Goal: Navigation & Orientation: Find specific page/section

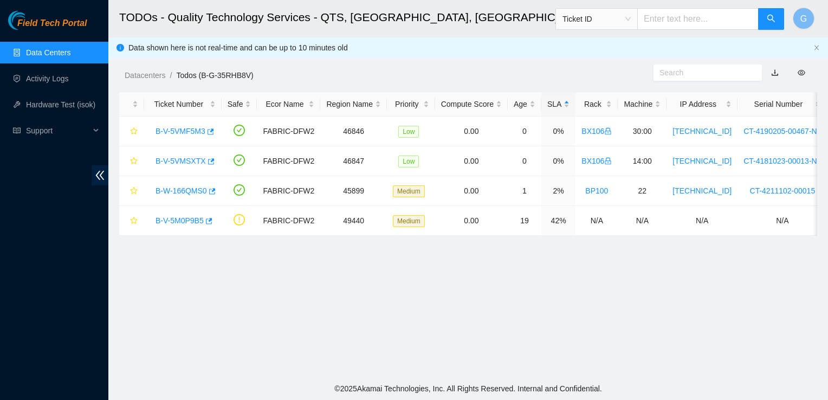
scroll to position [290, 0]
click at [29, 77] on link "Activity Logs" at bounding box center [47, 78] width 43 height 9
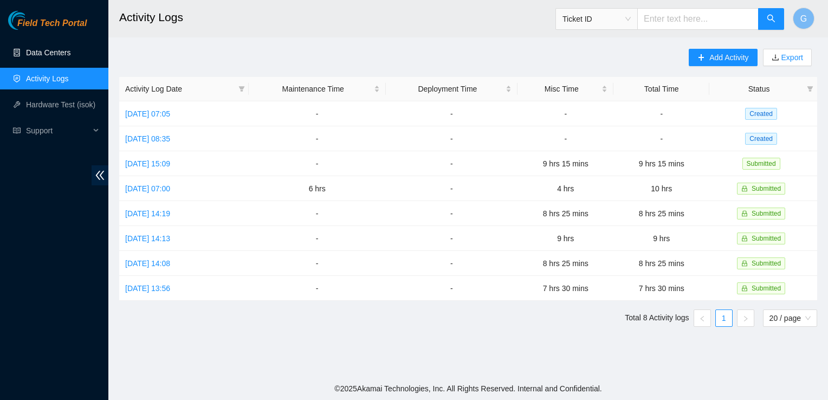
click at [56, 48] on link "Data Centers" at bounding box center [48, 52] width 44 height 9
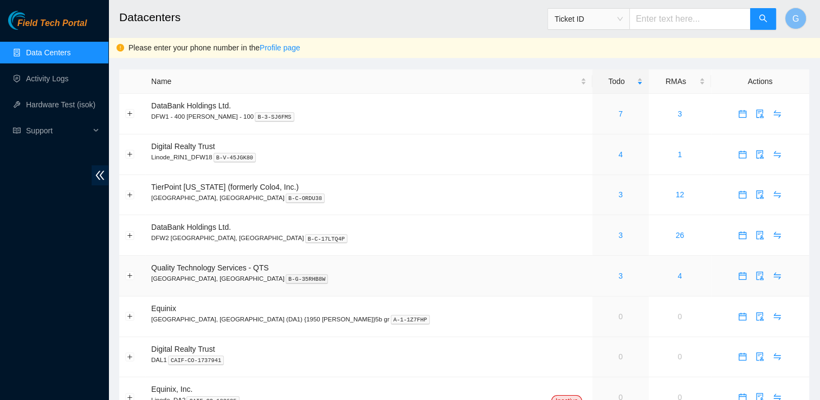
click at [238, 270] on span "Quality Technology Services - QTS" at bounding box center [210, 267] width 118 height 9
click at [618, 276] on link "3" at bounding box center [620, 275] width 4 height 9
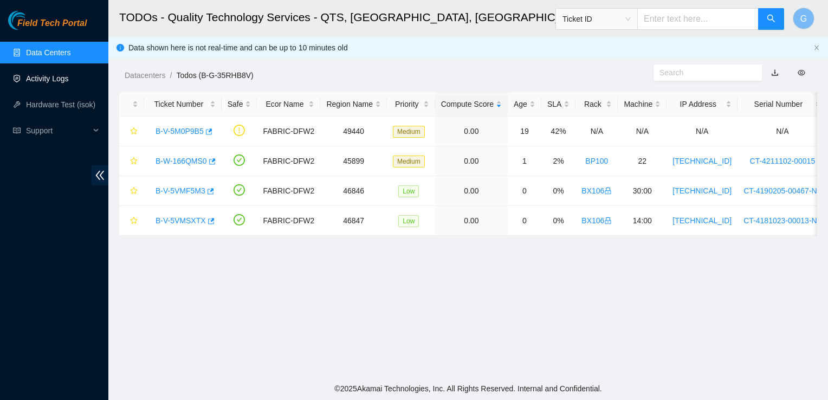
click at [37, 80] on link "Activity Logs" at bounding box center [47, 78] width 43 height 9
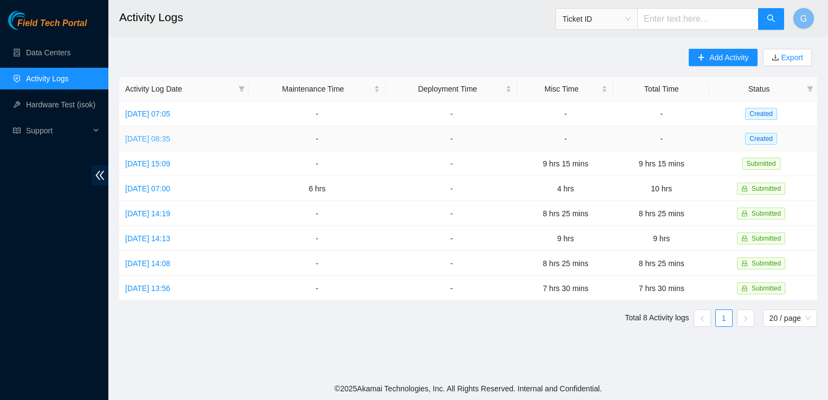
click at [170, 140] on link "[DATE] 08:35" at bounding box center [147, 138] width 45 height 9
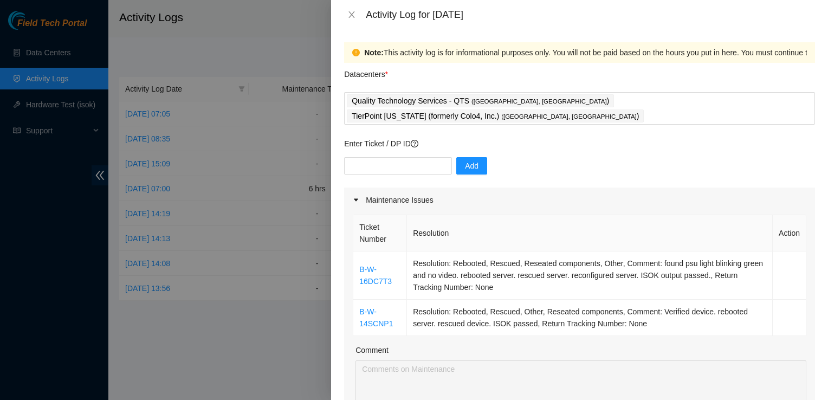
click at [68, 51] on div at bounding box center [414, 200] width 828 height 400
click at [54, 55] on div at bounding box center [414, 200] width 828 height 400
drag, startPoint x: 55, startPoint y: 42, endPoint x: 130, endPoint y: 54, distance: 75.6
click at [57, 42] on div at bounding box center [414, 200] width 828 height 400
click at [351, 16] on icon "close" at bounding box center [351, 14] width 9 height 9
